Goal: Task Accomplishment & Management: Manage account settings

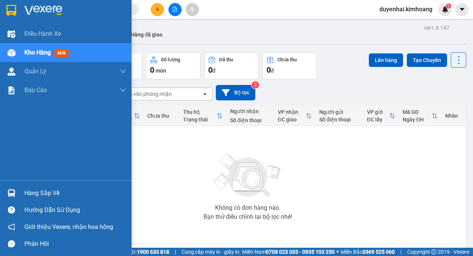
click at [39, 196] on div "Hàng sắp về" at bounding box center [75, 193] width 102 height 11
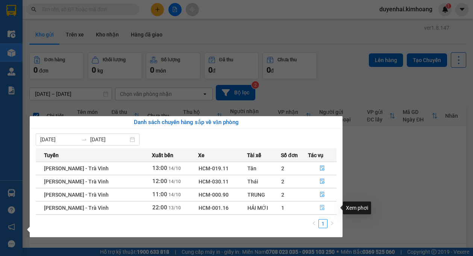
click at [321, 208] on icon "file-done" at bounding box center [322, 207] width 5 height 5
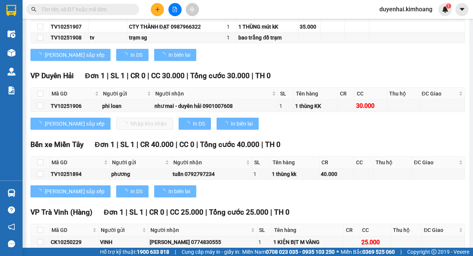
scroll to position [452, 0]
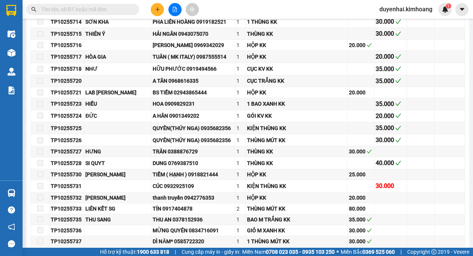
type input "[DATE]"
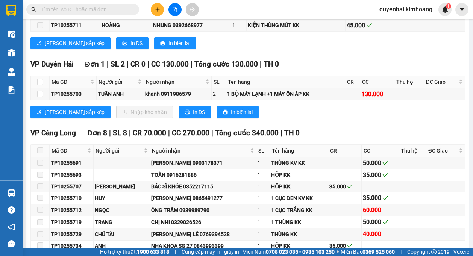
scroll to position [978, 0]
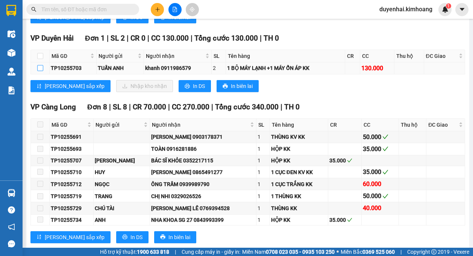
click at [40, 71] on input "checkbox" at bounding box center [40, 68] width 6 height 6
checkbox input "true"
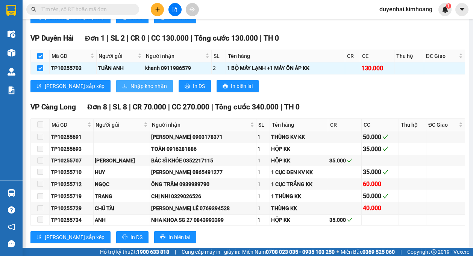
click at [131, 90] on span "Nhập kho nhận" at bounding box center [149, 86] width 37 height 8
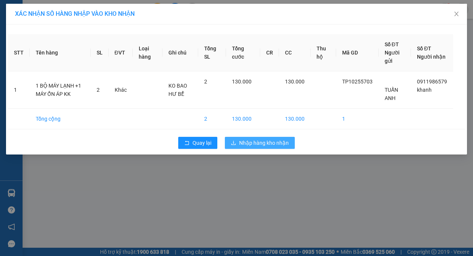
click at [251, 146] on span "Nhập hàng kho nhận" at bounding box center [264, 143] width 50 height 8
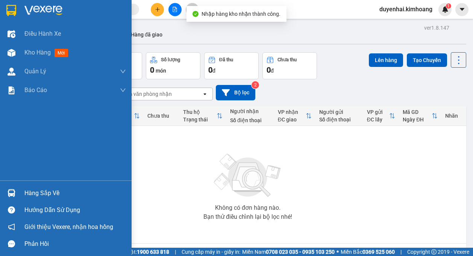
click at [28, 193] on div "Hàng sắp về" at bounding box center [75, 193] width 102 height 11
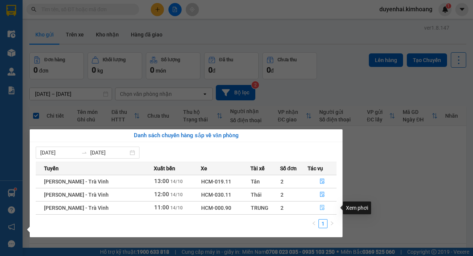
click at [322, 205] on button "button" at bounding box center [322, 208] width 28 height 12
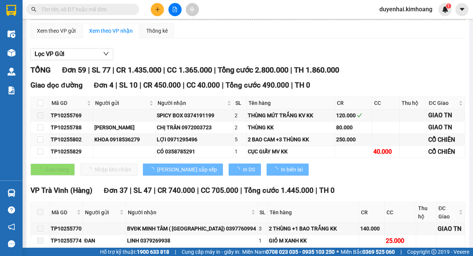
type input "[DATE]"
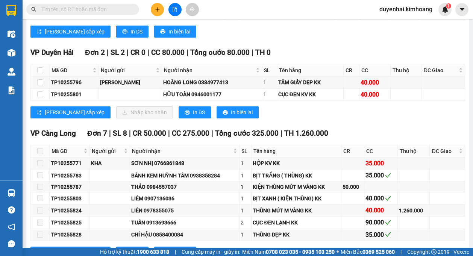
scroll to position [941, 0]
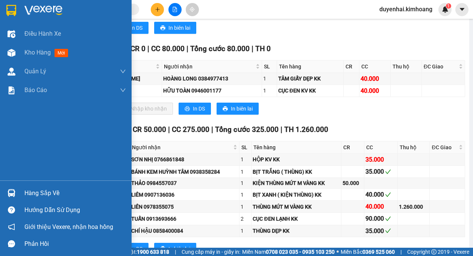
click at [41, 192] on div "Hàng sắp về" at bounding box center [75, 193] width 102 height 11
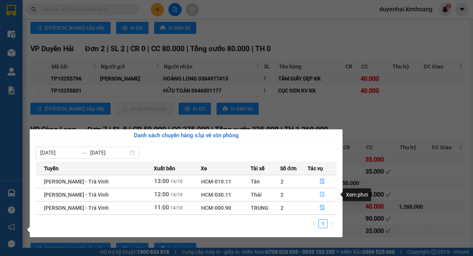
click at [322, 195] on icon "file-done" at bounding box center [322, 194] width 5 height 5
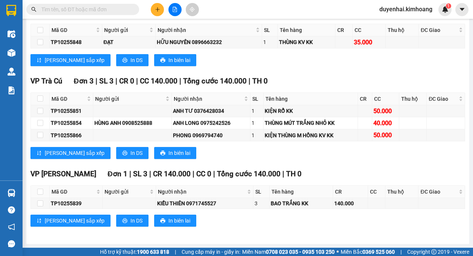
scroll to position [700, 0]
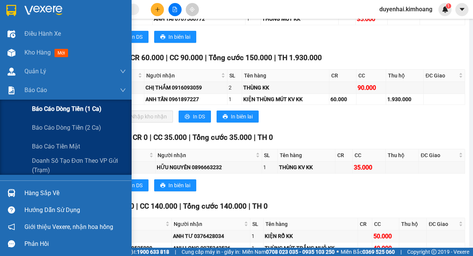
click at [40, 108] on span "Báo cáo dòng tiền (1 ca)" at bounding box center [67, 108] width 70 height 9
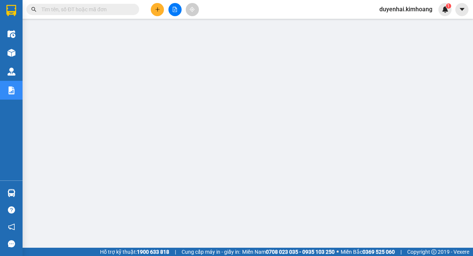
scroll to position [4, 0]
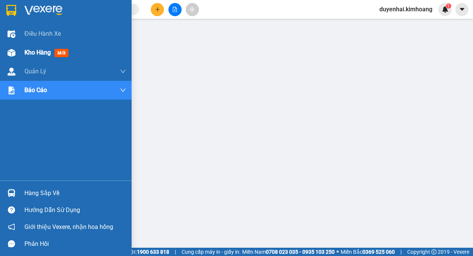
click at [30, 54] on span "Kho hàng" at bounding box center [37, 52] width 26 height 7
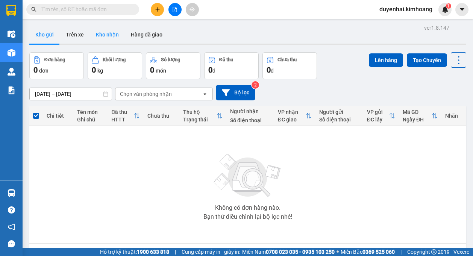
click at [106, 32] on button "Kho nhận" at bounding box center [107, 35] width 35 height 18
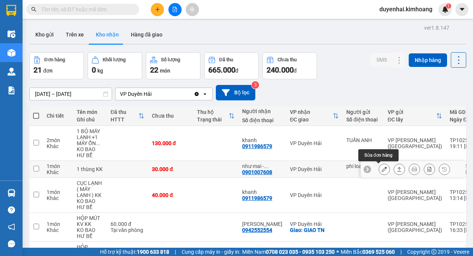
click at [382, 171] on icon at bounding box center [384, 169] width 5 height 5
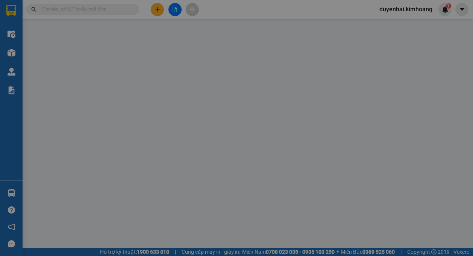
type input "phi loan"
type input "0901007608"
type input "như mai - duyên hải"
type input "30.000"
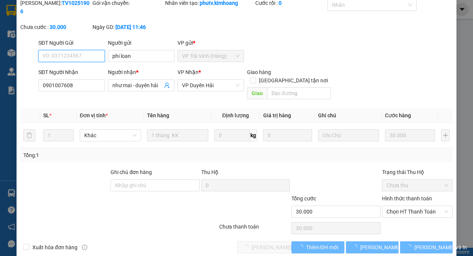
scroll to position [32, 0]
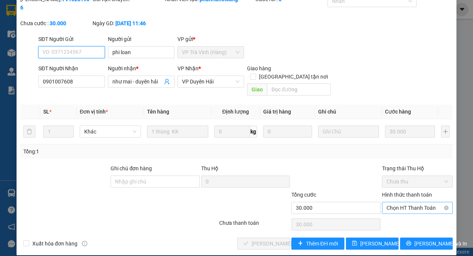
click at [387, 202] on span "Chọn HT Thanh Toán" at bounding box center [418, 207] width 62 height 11
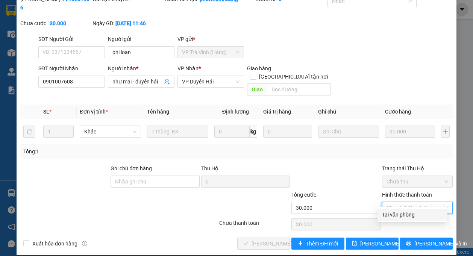
click at [386, 217] on div "Tại văn phòng" at bounding box center [412, 215] width 61 height 8
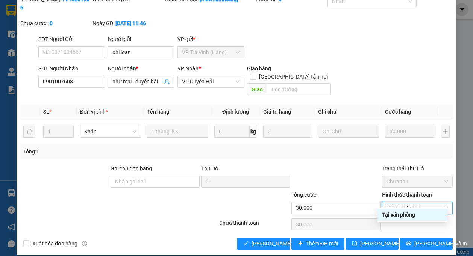
type input "0"
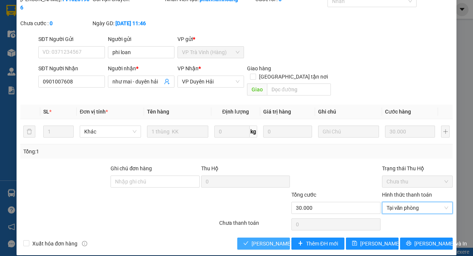
click at [272, 240] on span "[PERSON_NAME] và Giao hàng" at bounding box center [288, 244] width 72 height 8
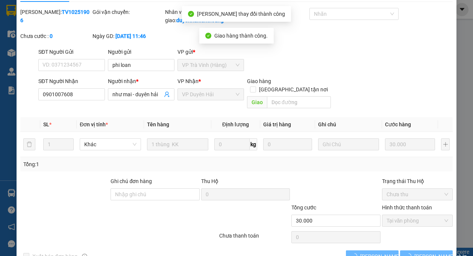
scroll to position [0, 0]
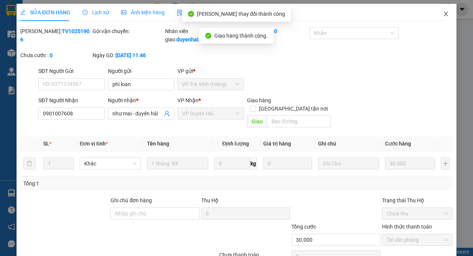
click at [441, 11] on span "Close" at bounding box center [446, 14] width 21 height 21
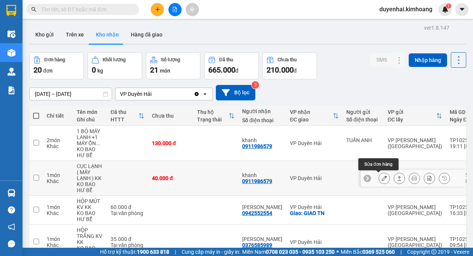
click at [382, 181] on icon at bounding box center [384, 178] width 5 height 5
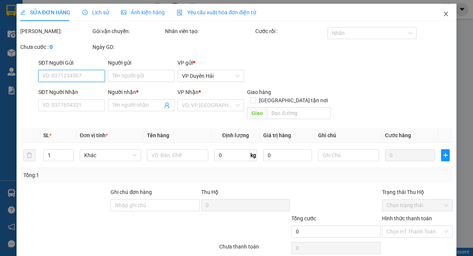
type input "0911986579"
type input "khanh"
type input "40.000"
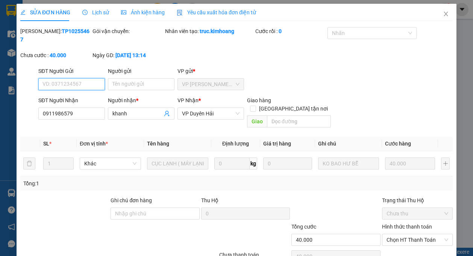
scroll to position [32, 0]
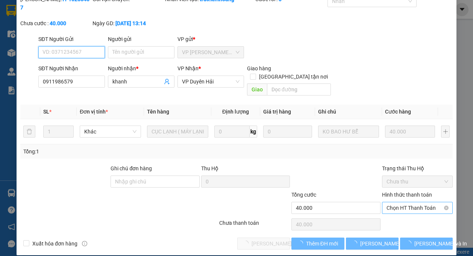
click at [402, 202] on span "Chọn HT Thanh Toán" at bounding box center [418, 207] width 62 height 11
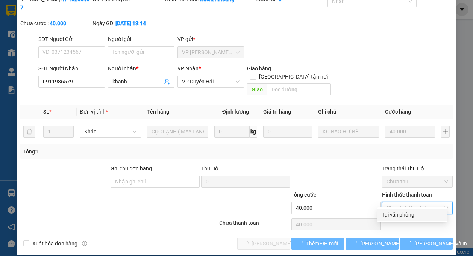
drag, startPoint x: 403, startPoint y: 215, endPoint x: 341, endPoint y: 231, distance: 63.8
click at [403, 215] on div "Tại văn phòng" at bounding box center [412, 215] width 61 height 8
type input "0"
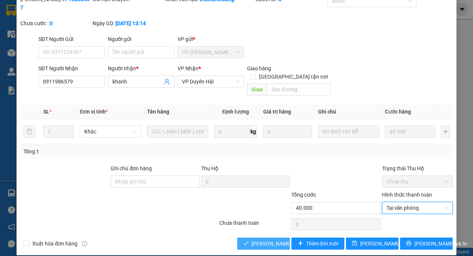
click at [272, 240] on span "[PERSON_NAME] và Giao hàng" at bounding box center [288, 244] width 72 height 8
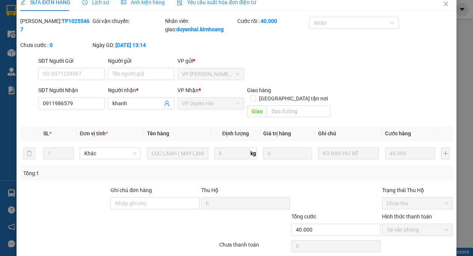
scroll to position [0, 0]
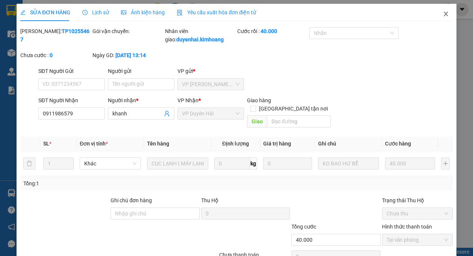
click at [443, 12] on icon "close" at bounding box center [446, 14] width 6 height 6
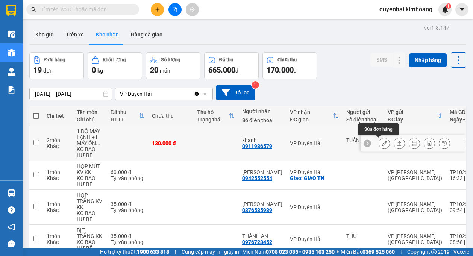
click at [382, 146] on button at bounding box center [384, 143] width 11 height 13
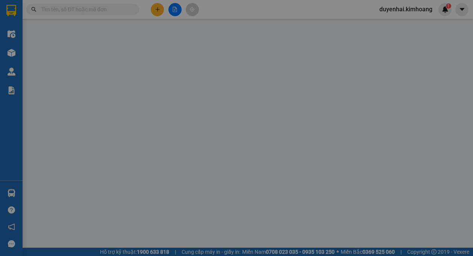
type input "TUẤN ANH"
type input "0911986579"
type input "khanh"
type input "130.000"
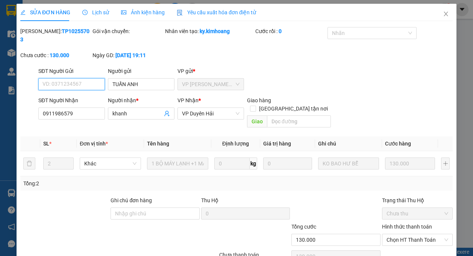
scroll to position [32, 0]
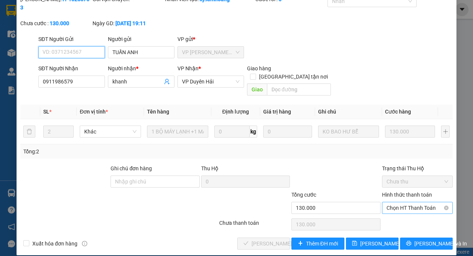
click at [394, 203] on span "Chọn HT Thanh Toán" at bounding box center [418, 207] width 62 height 11
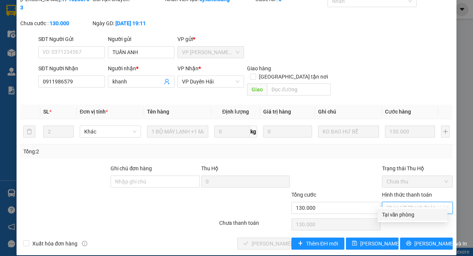
click at [395, 215] on div "Tại văn phòng" at bounding box center [412, 215] width 61 height 8
type input "0"
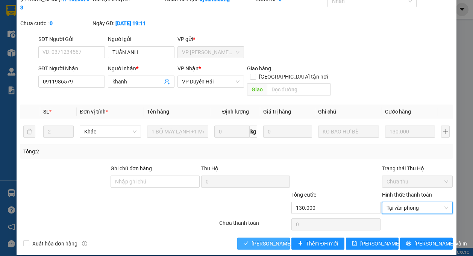
click at [276, 240] on span "[PERSON_NAME] và Giao hàng" at bounding box center [288, 244] width 72 height 8
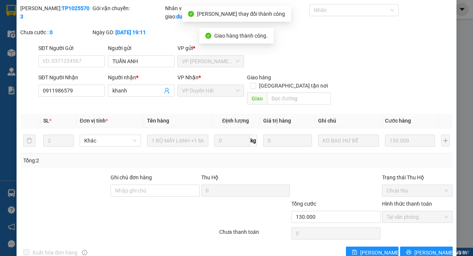
scroll to position [0, 0]
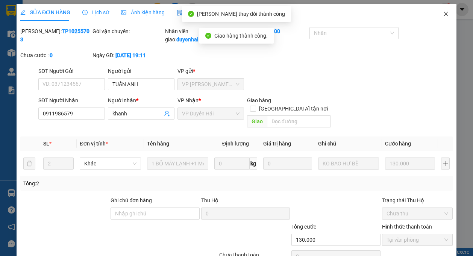
click at [443, 15] on icon "close" at bounding box center [446, 14] width 6 height 6
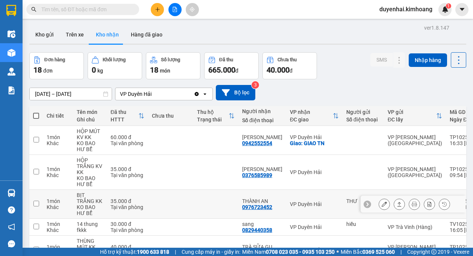
click at [51, 193] on td "1 món Khác" at bounding box center [58, 204] width 30 height 29
checkbox input "true"
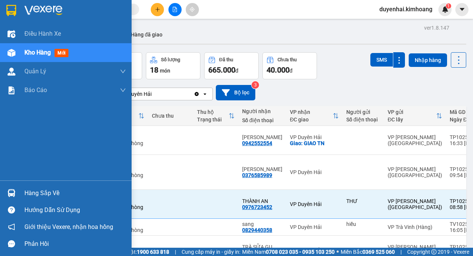
click at [24, 192] on div "Hàng sắp về" at bounding box center [66, 193] width 132 height 17
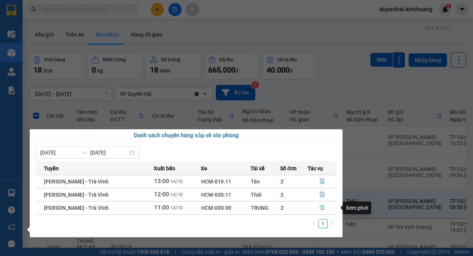
click at [324, 205] on button "button" at bounding box center [322, 208] width 28 height 12
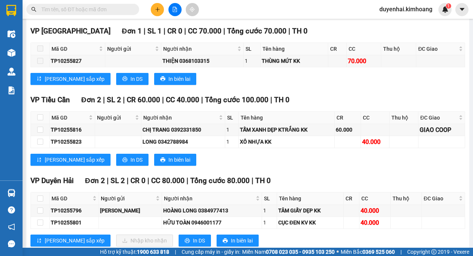
scroll to position [828, 0]
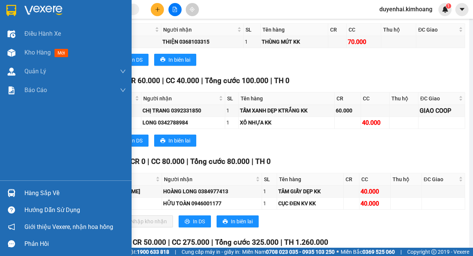
click at [40, 192] on div "Hàng sắp về" at bounding box center [75, 193] width 102 height 11
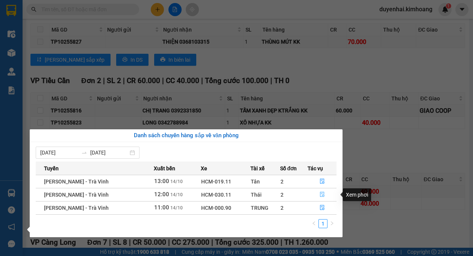
click at [320, 197] on icon "file-done" at bounding box center [322, 194] width 5 height 5
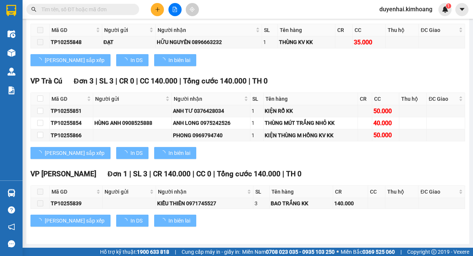
scroll to position [575, 0]
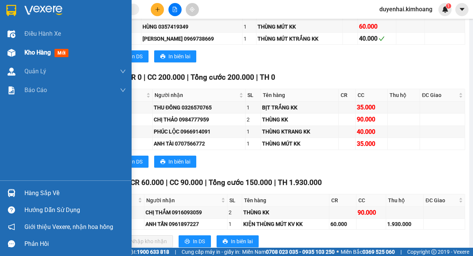
click at [39, 52] on span "Kho hàng" at bounding box center [37, 52] width 26 height 7
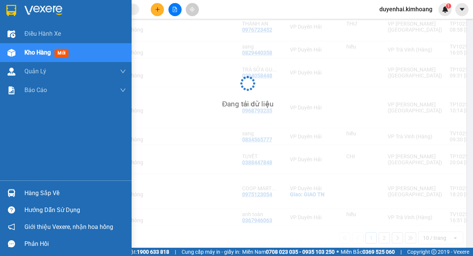
scroll to position [178, 0]
